Goal: Task Accomplishment & Management: Manage account settings

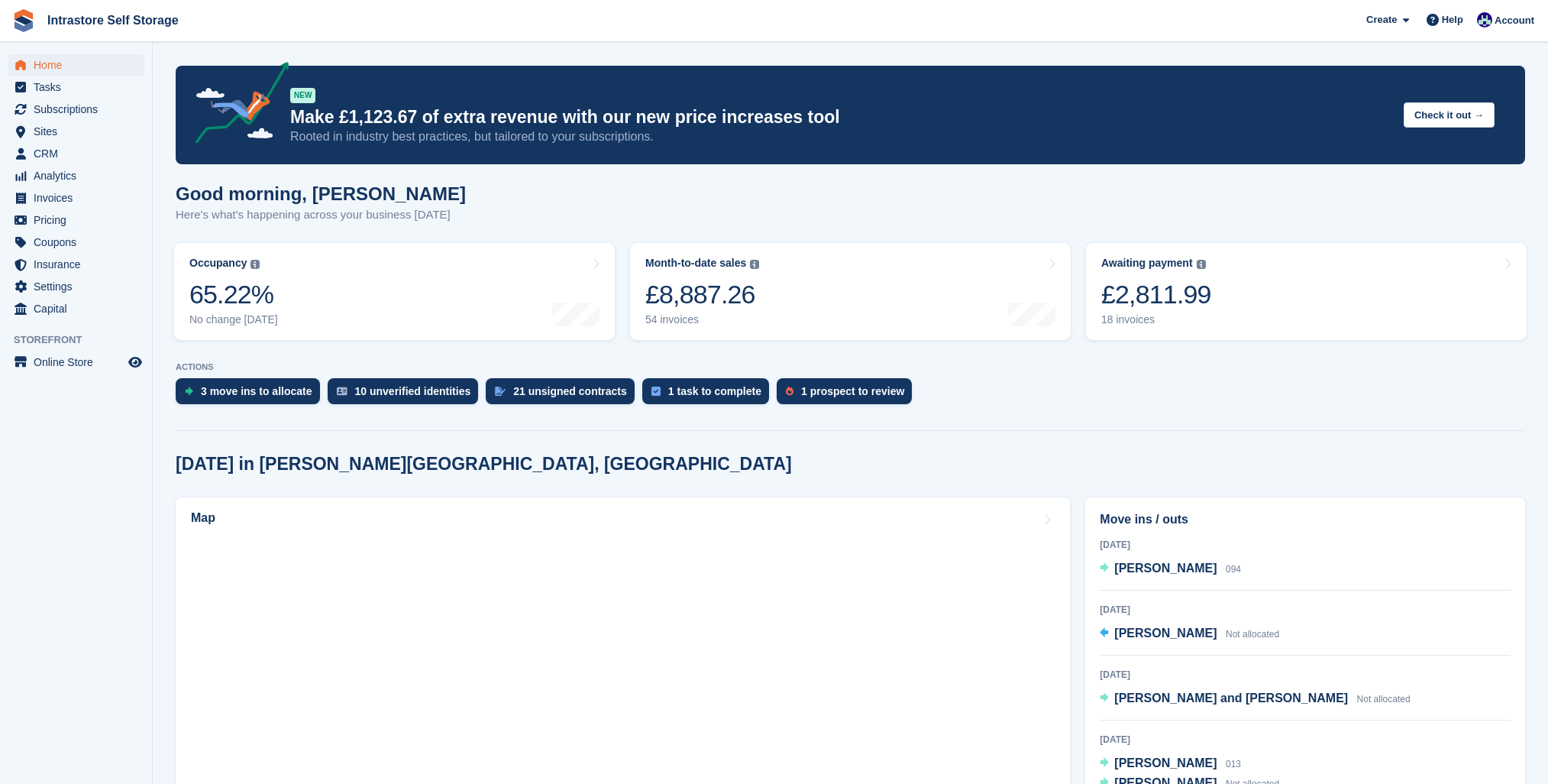
scroll to position [524, 0]
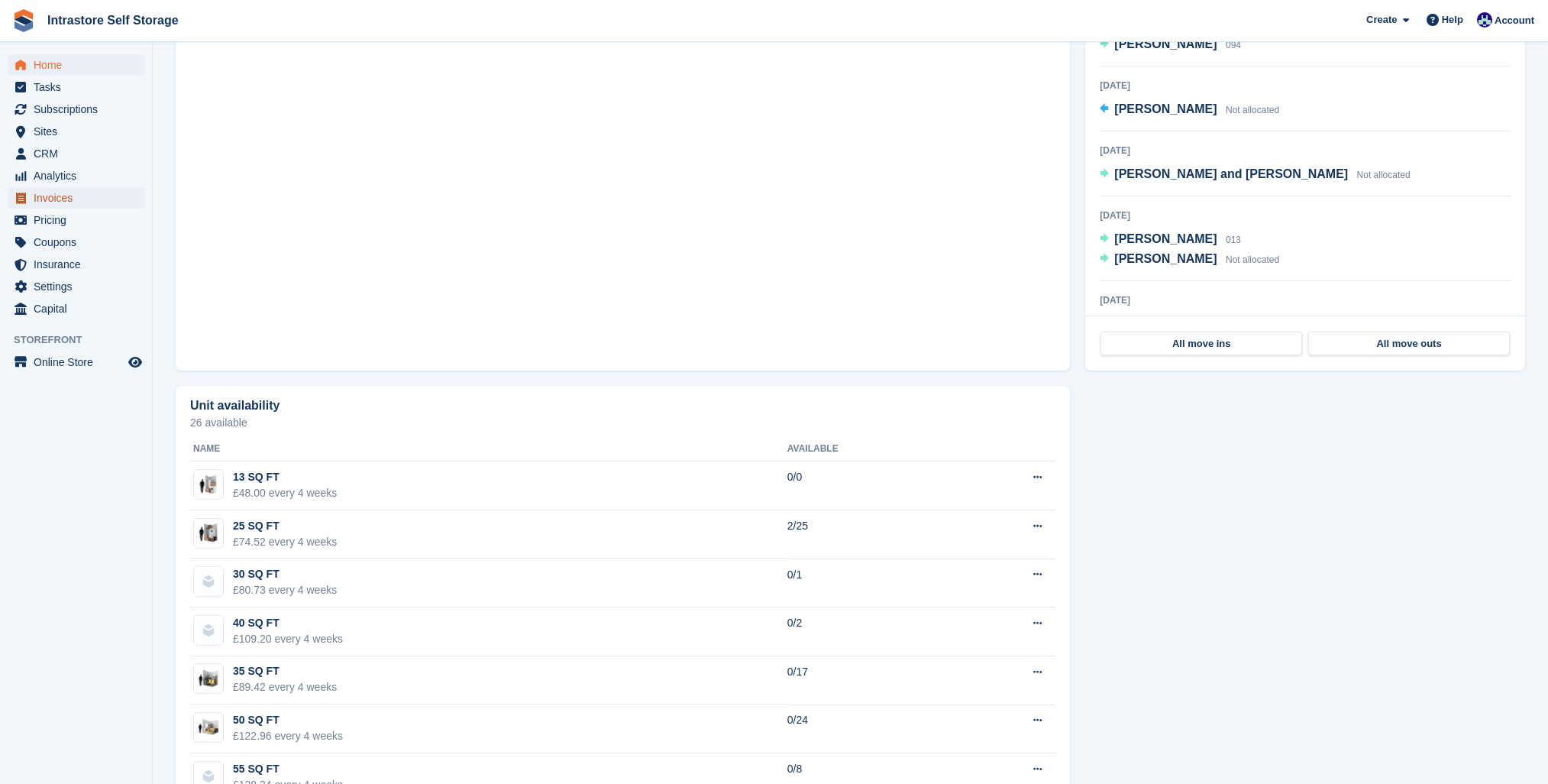
click at [42, 203] on span "Invoices" at bounding box center [79, 198] width 91 height 22
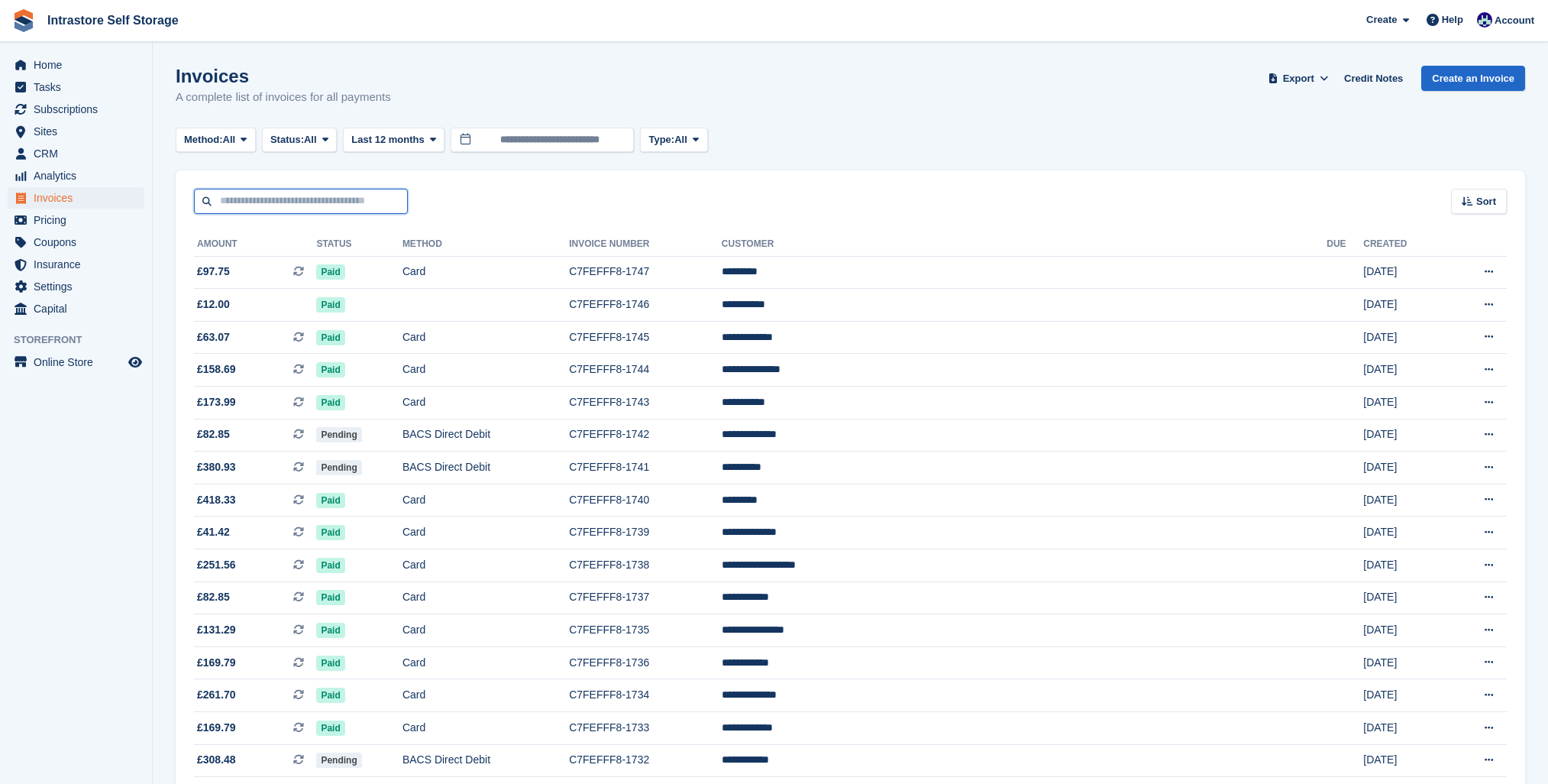
drag, startPoint x: 251, startPoint y: 208, endPoint x: 273, endPoint y: 208, distance: 22.0
click at [251, 208] on input "text" at bounding box center [300, 201] width 214 height 25
click at [38, 111] on span "Subscriptions" at bounding box center [79, 109] width 91 height 22
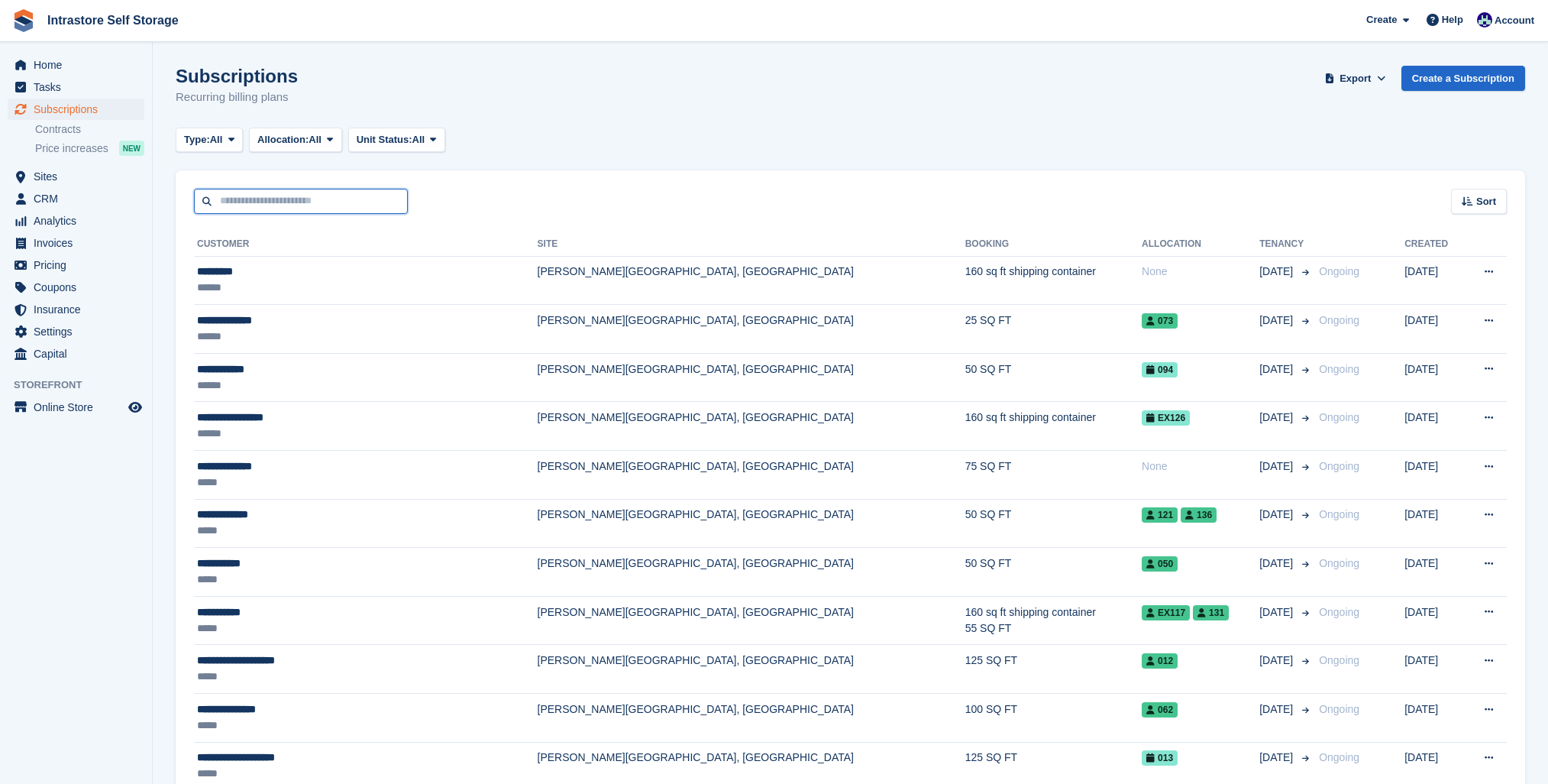
click at [283, 204] on input "text" at bounding box center [300, 201] width 214 height 25
type input "******"
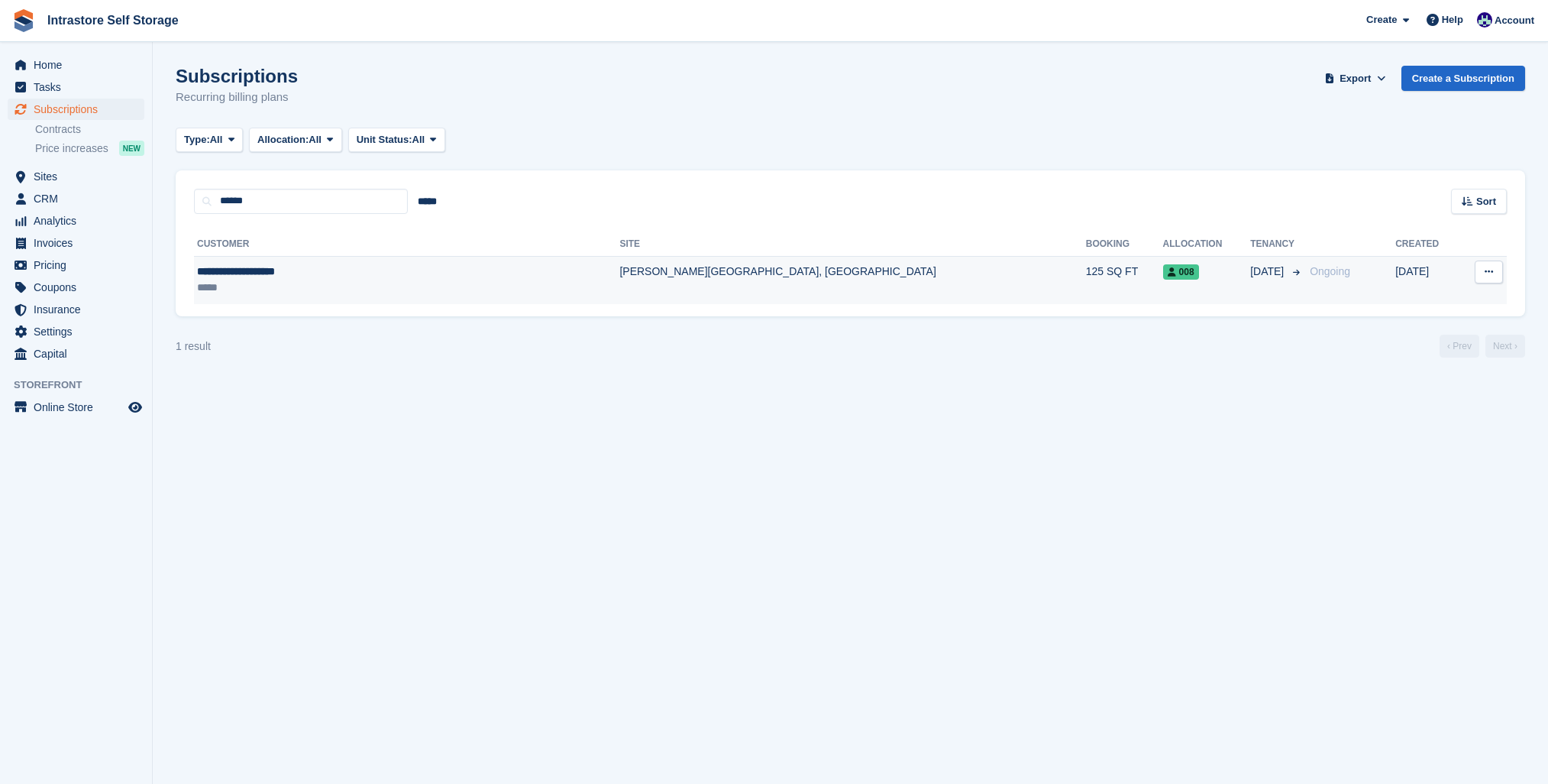
click at [393, 264] on div "**********" at bounding box center [340, 271] width 286 height 16
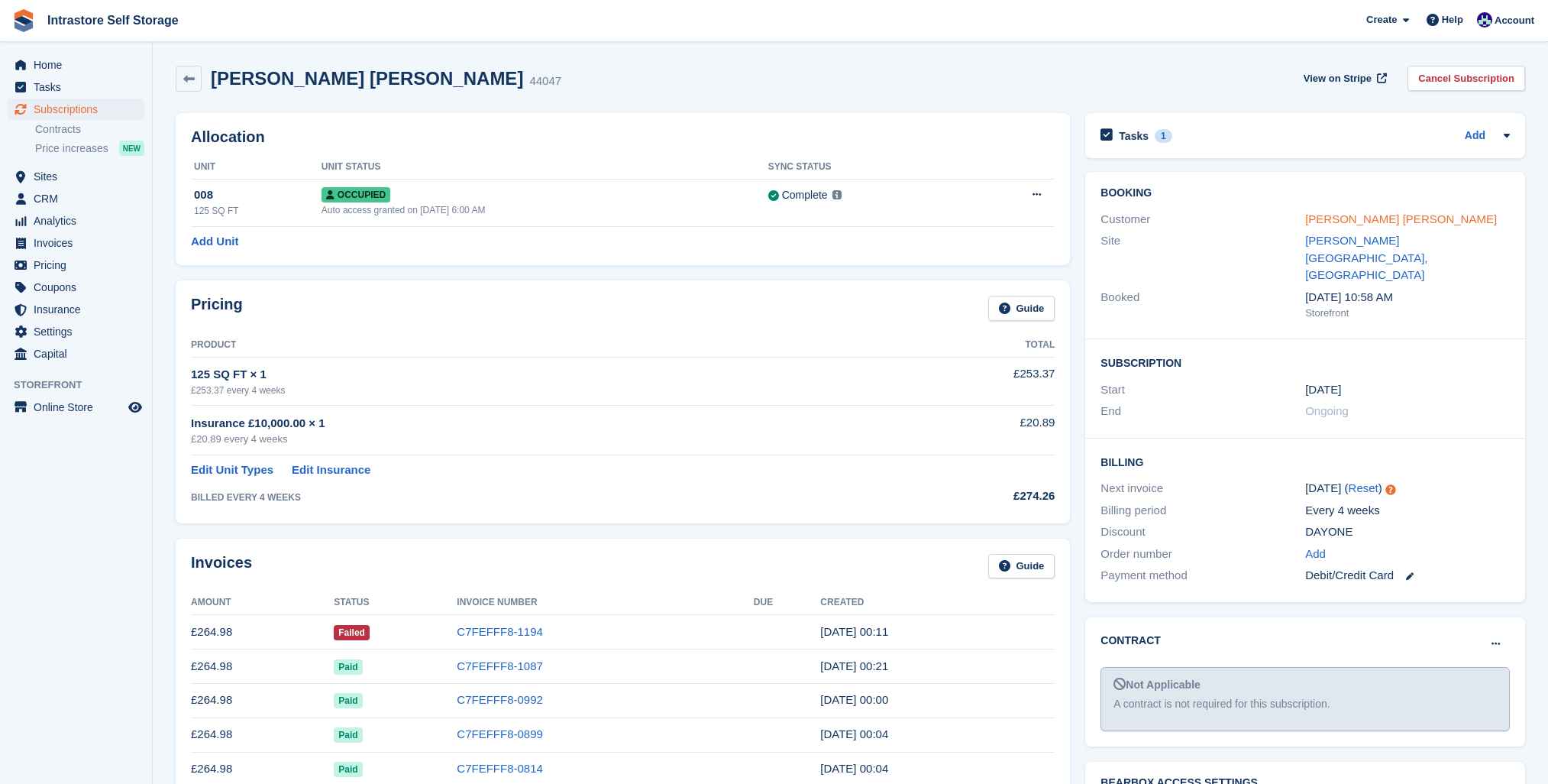
click at [1317, 220] on link "[PERSON_NAME] [PERSON_NAME]" at bounding box center [1401, 219] width 191 height 13
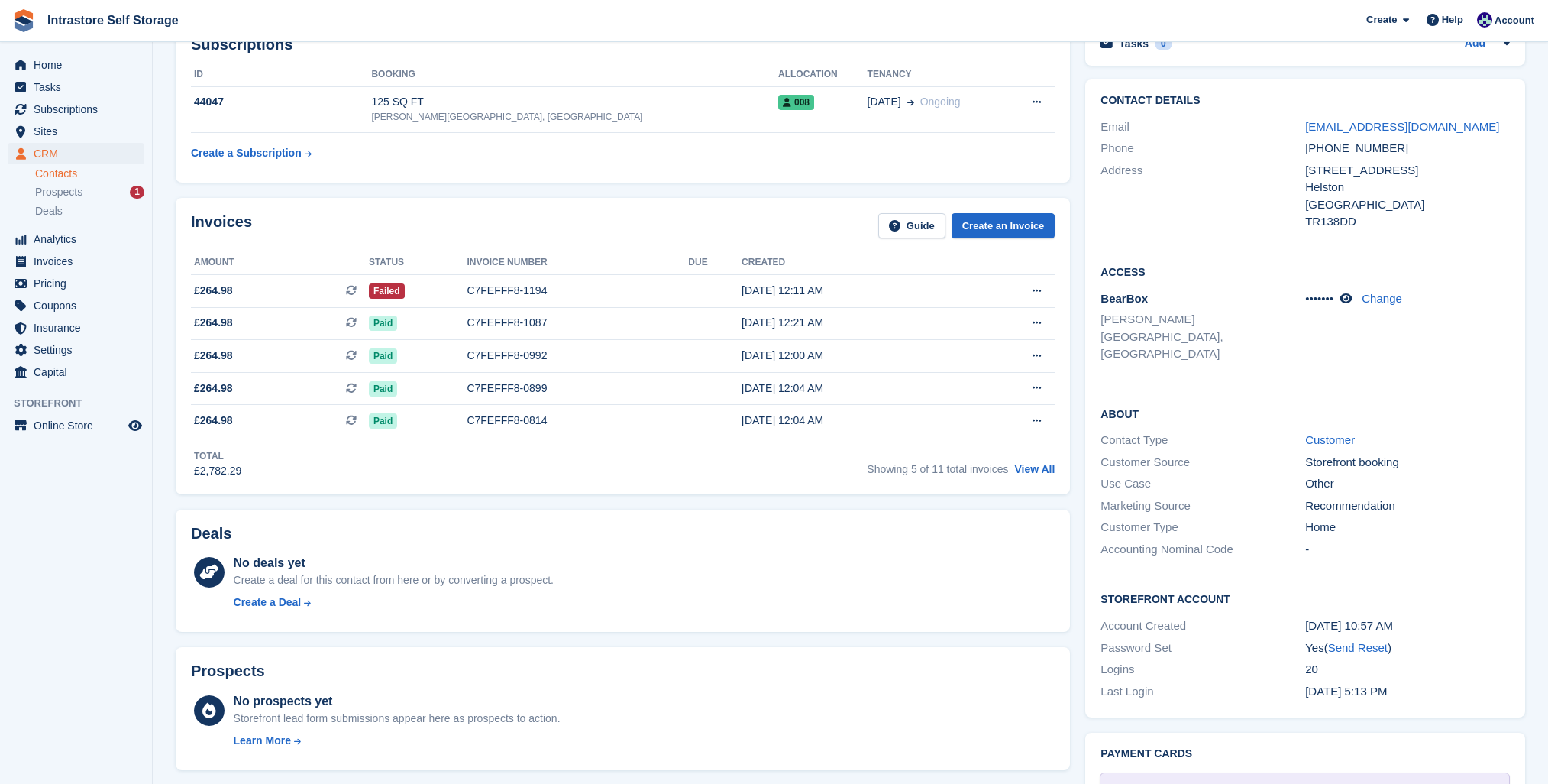
scroll to position [97, 0]
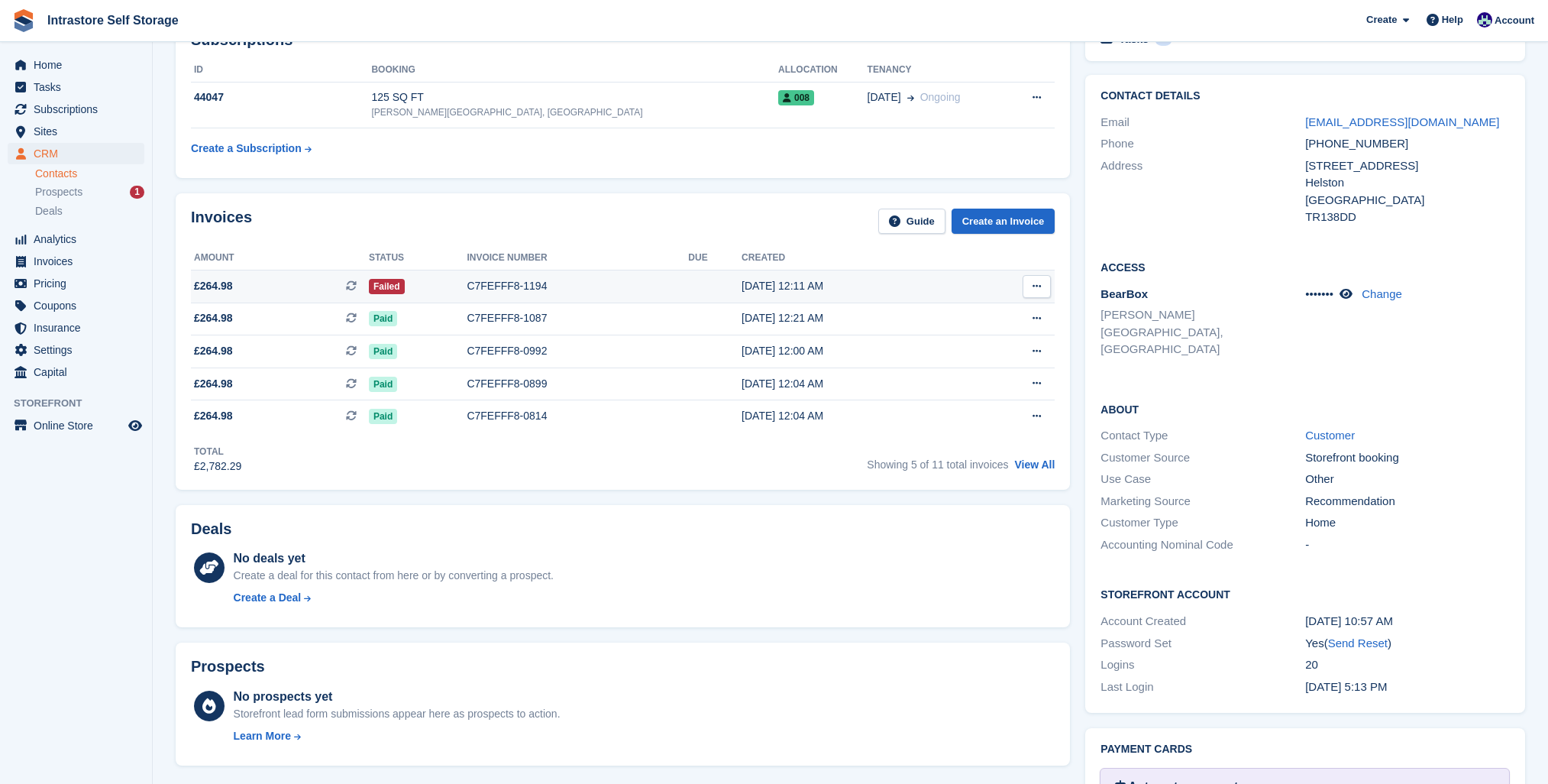
click at [1032, 287] on button at bounding box center [1036, 286] width 28 height 23
click at [973, 372] on p "View Subscription" at bounding box center [978, 373] width 133 height 20
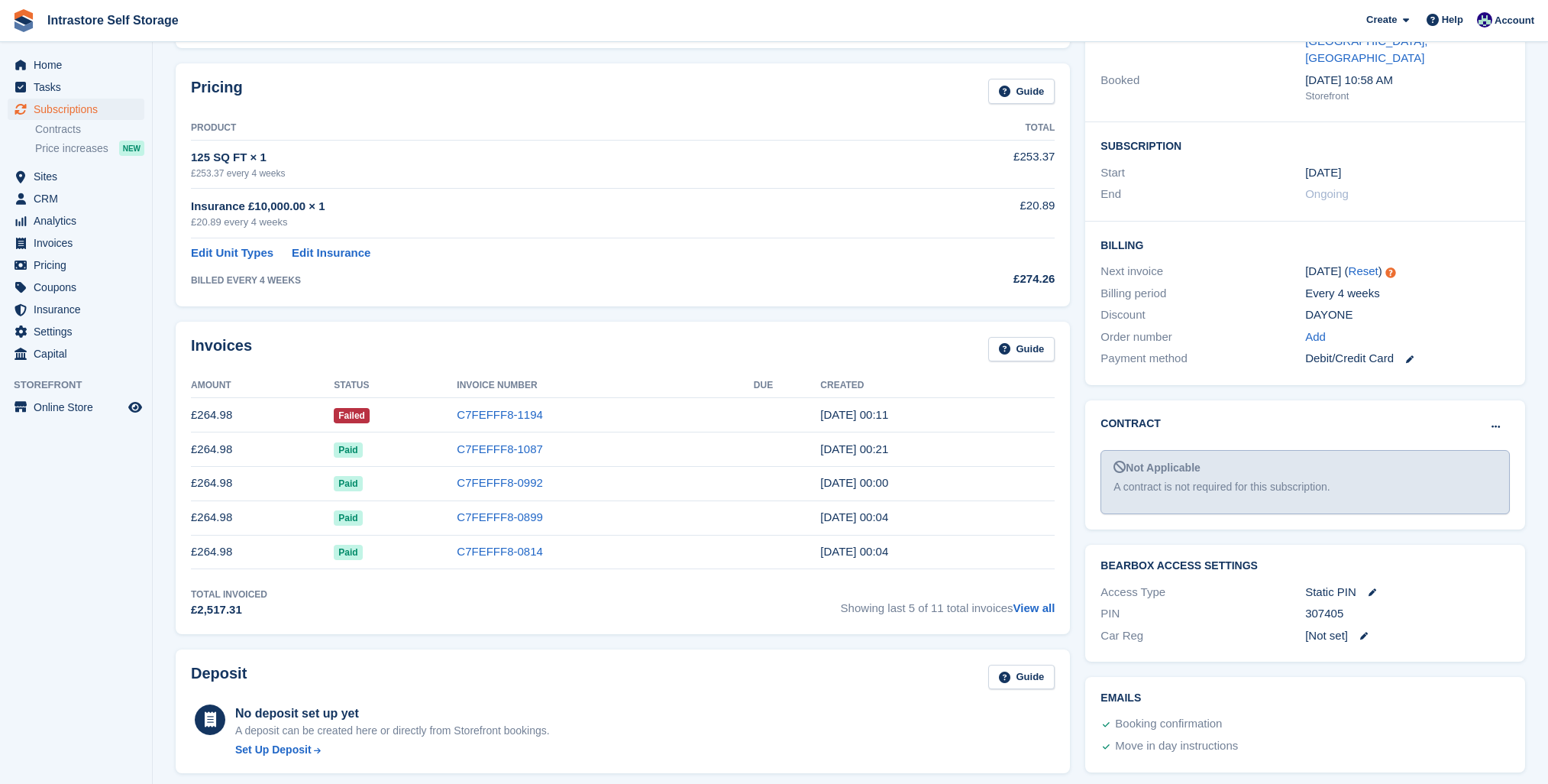
scroll to position [213, 0]
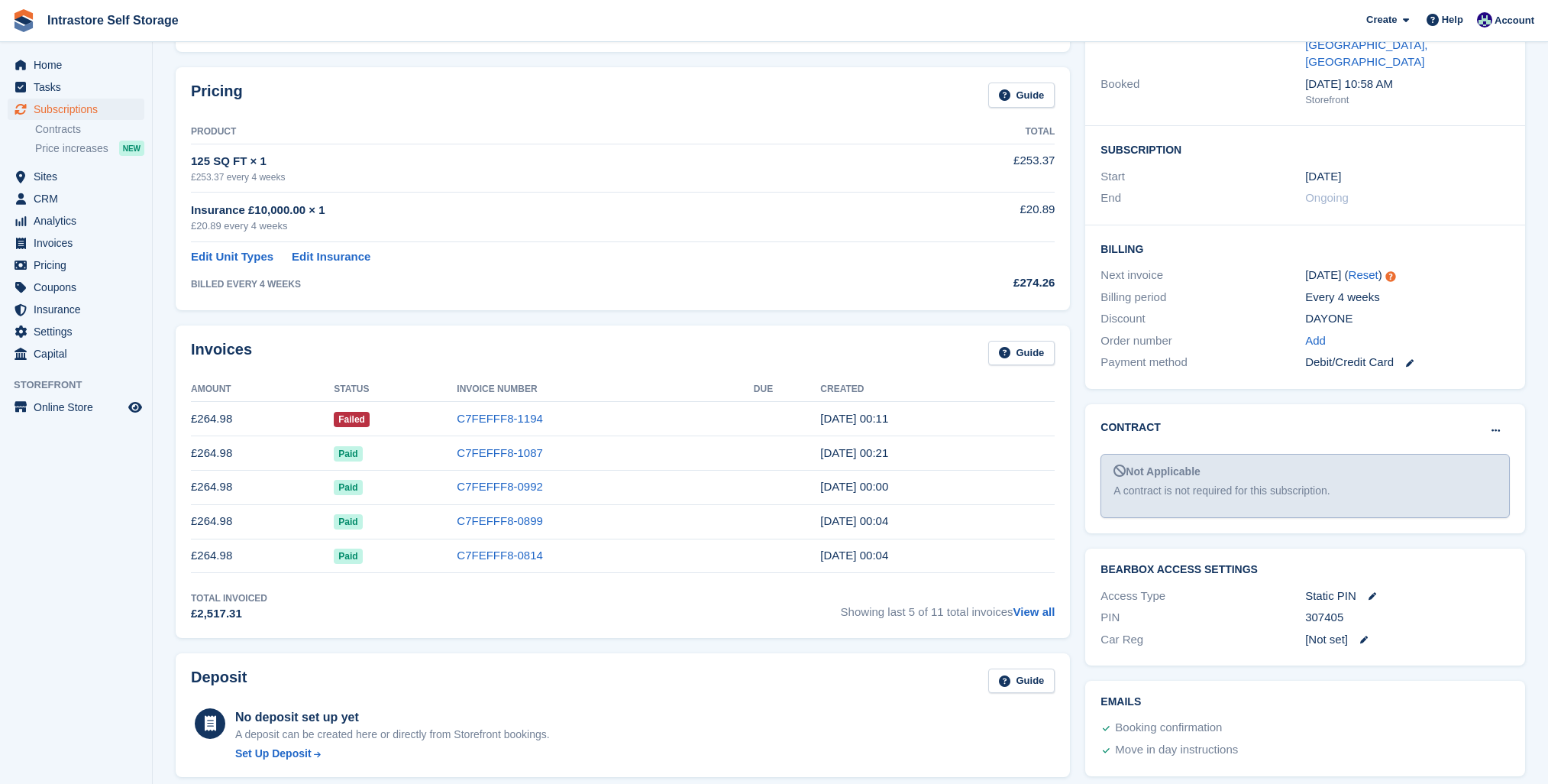
click at [1336, 354] on div "Debit/Credit Card" at bounding box center [1408, 363] width 205 height 18
click at [1409, 359] on icon at bounding box center [1410, 363] width 8 height 8
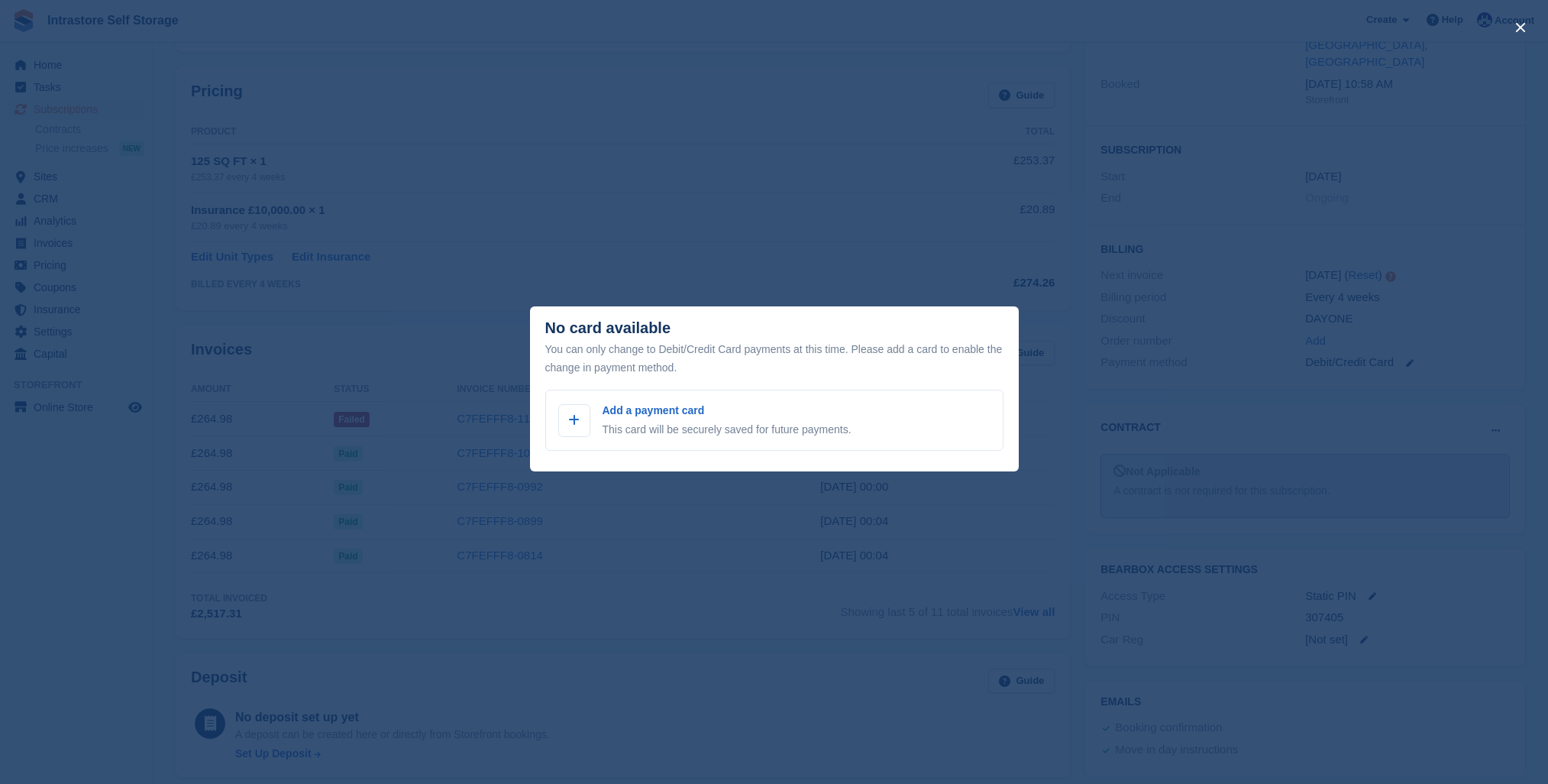
click at [771, 239] on div "close" at bounding box center [774, 392] width 1548 height 784
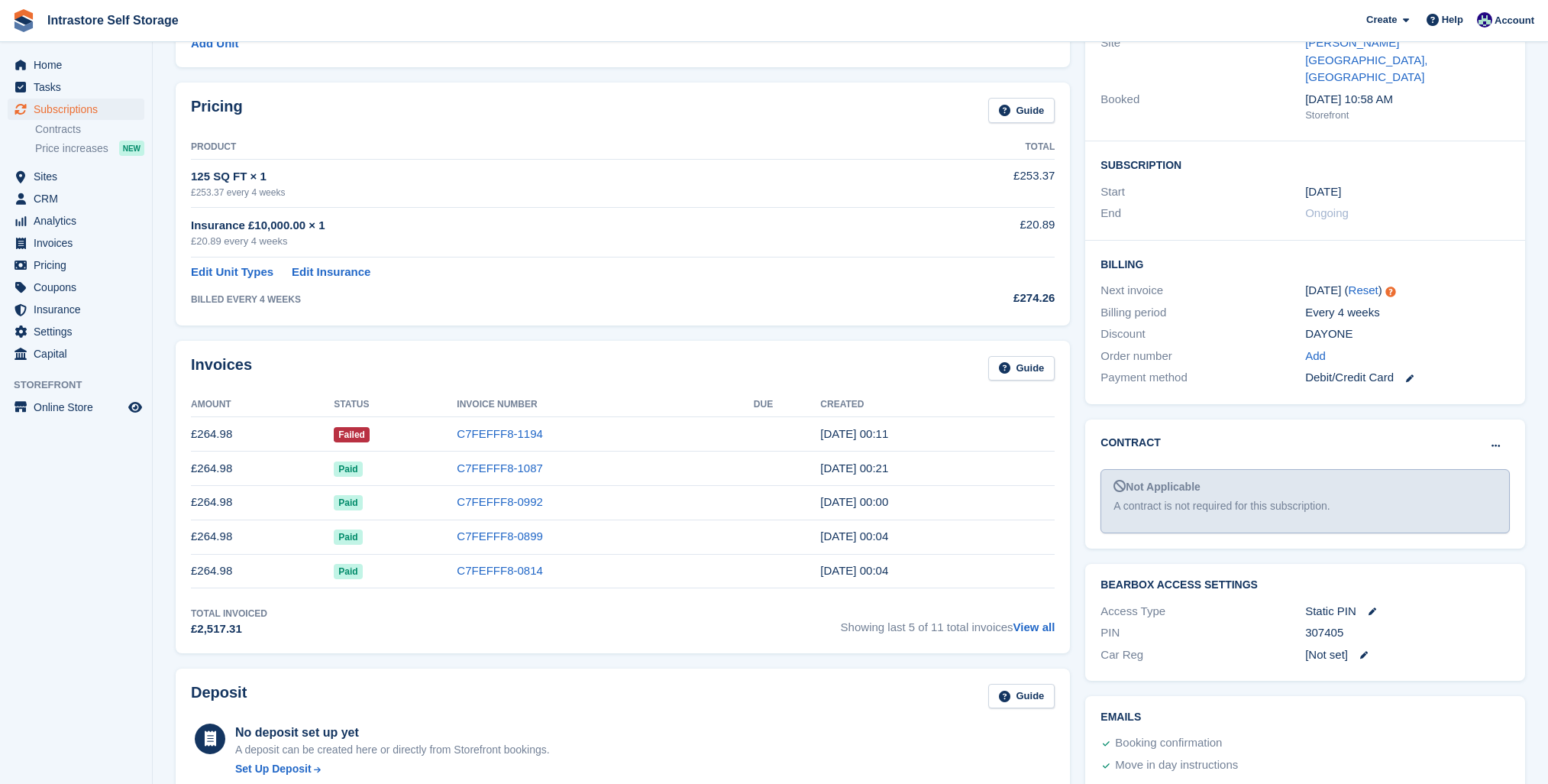
scroll to position [407, 0]
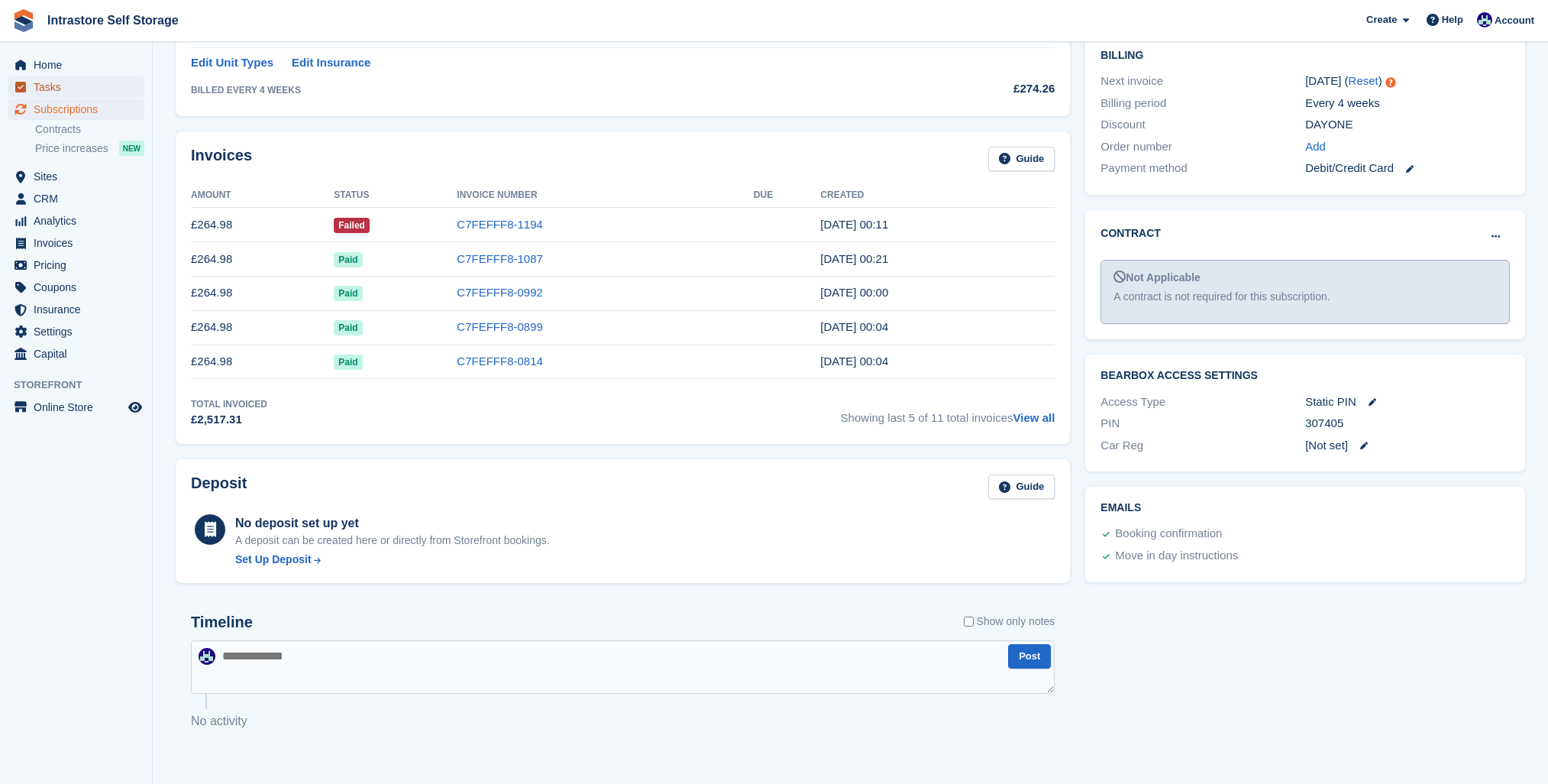
click at [42, 93] on span "Tasks" at bounding box center [79, 86] width 91 height 22
